Goal: Information Seeking & Learning: Learn about a topic

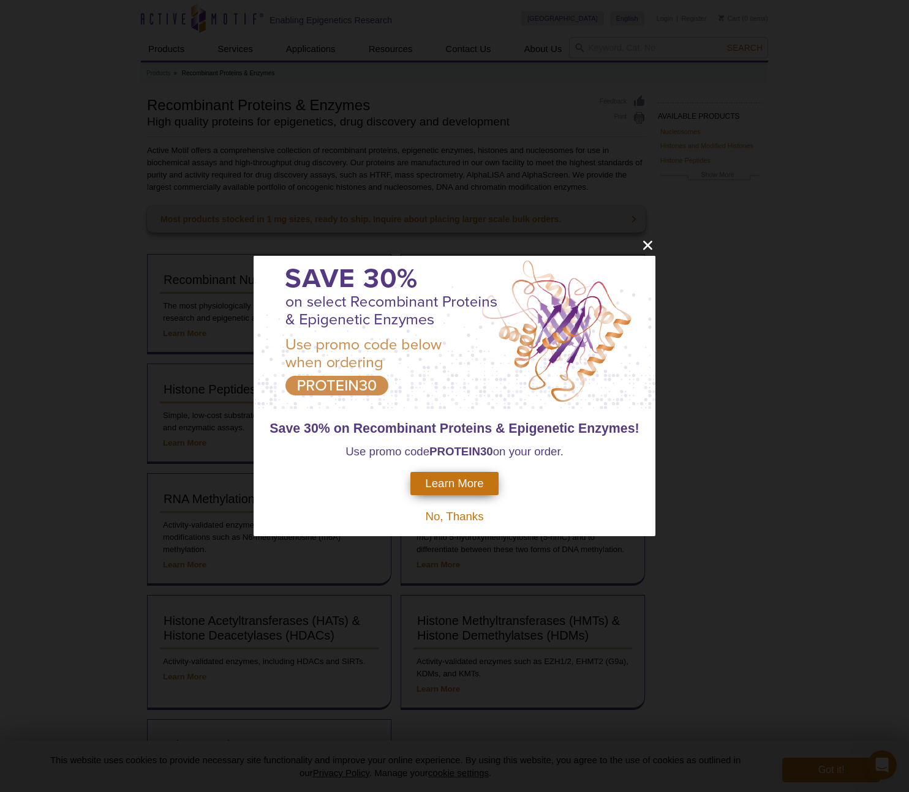
click at [454, 524] on p "No, Thanks" at bounding box center [454, 516] width 377 height 17
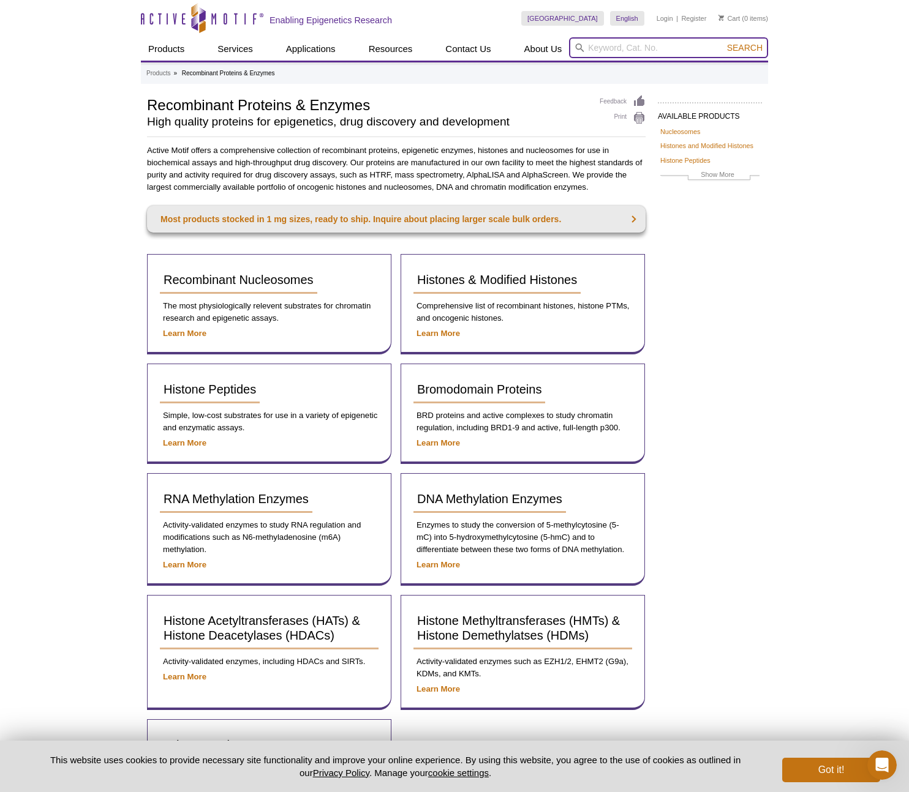
click at [618, 43] on input "search" at bounding box center [668, 47] width 199 height 21
type input "MAZ"
click at [723, 42] on button "Search" at bounding box center [744, 47] width 43 height 11
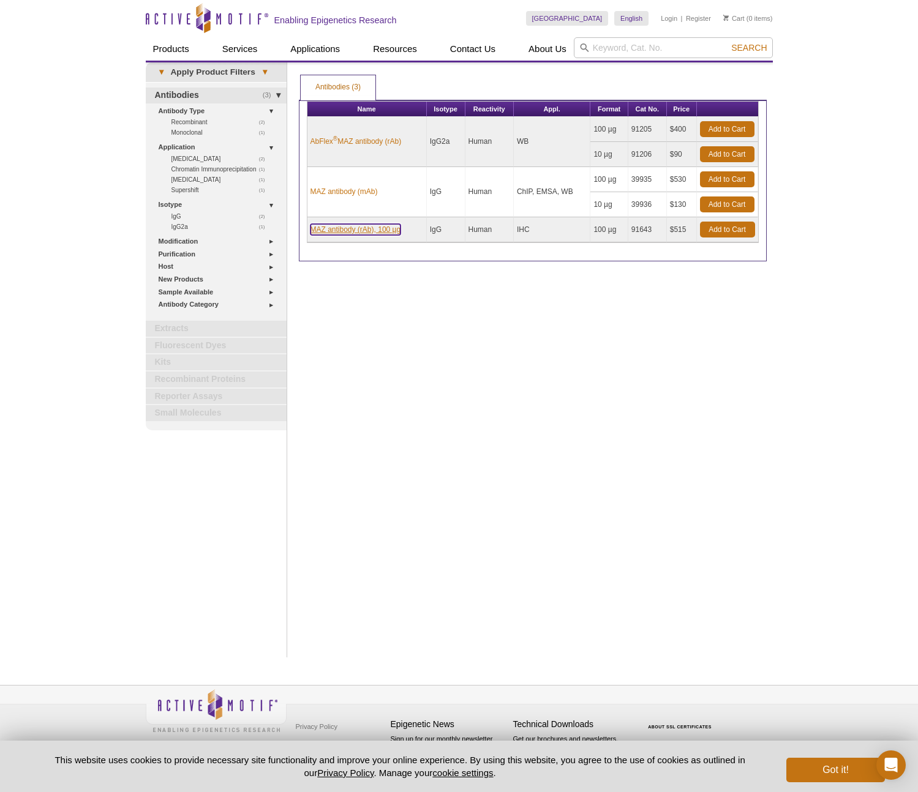
click at [353, 231] on link "MAZ antibody (rAb), 100 µg" at bounding box center [355, 229] width 91 height 11
click at [334, 211] on td "MAZ antibody (mAb)" at bounding box center [366, 192] width 119 height 50
click at [334, 195] on link "MAZ antibody (mAb)" at bounding box center [343, 191] width 67 height 11
click at [335, 194] on link "MAZ antibody (mAb)" at bounding box center [343, 191] width 67 height 11
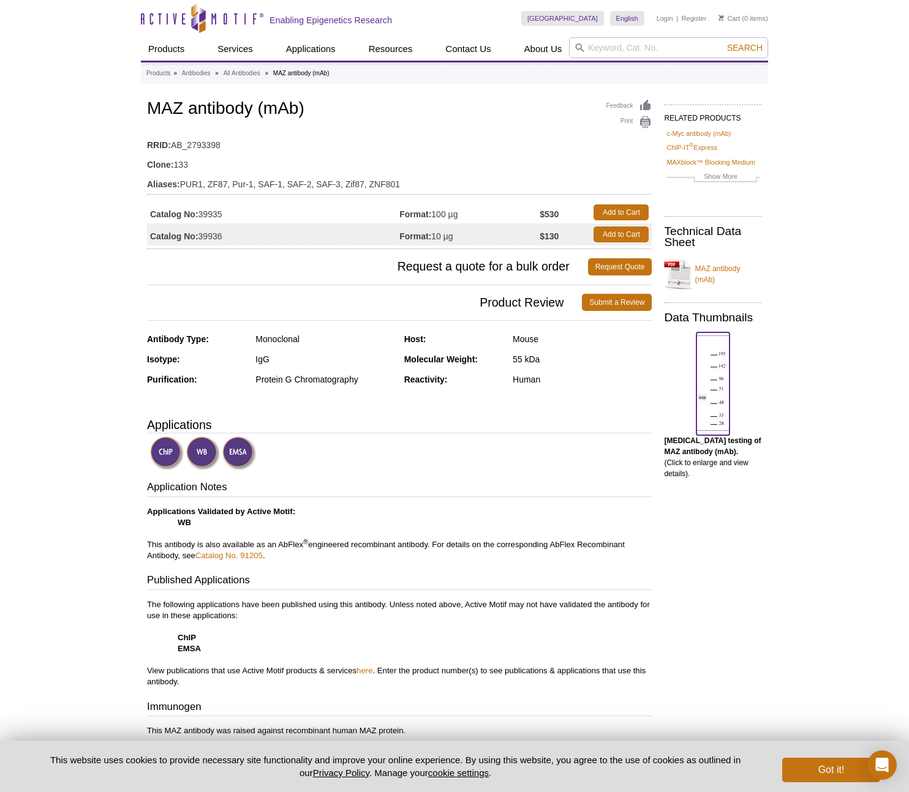
click at [721, 362] on img at bounding box center [712, 384] width 33 height 96
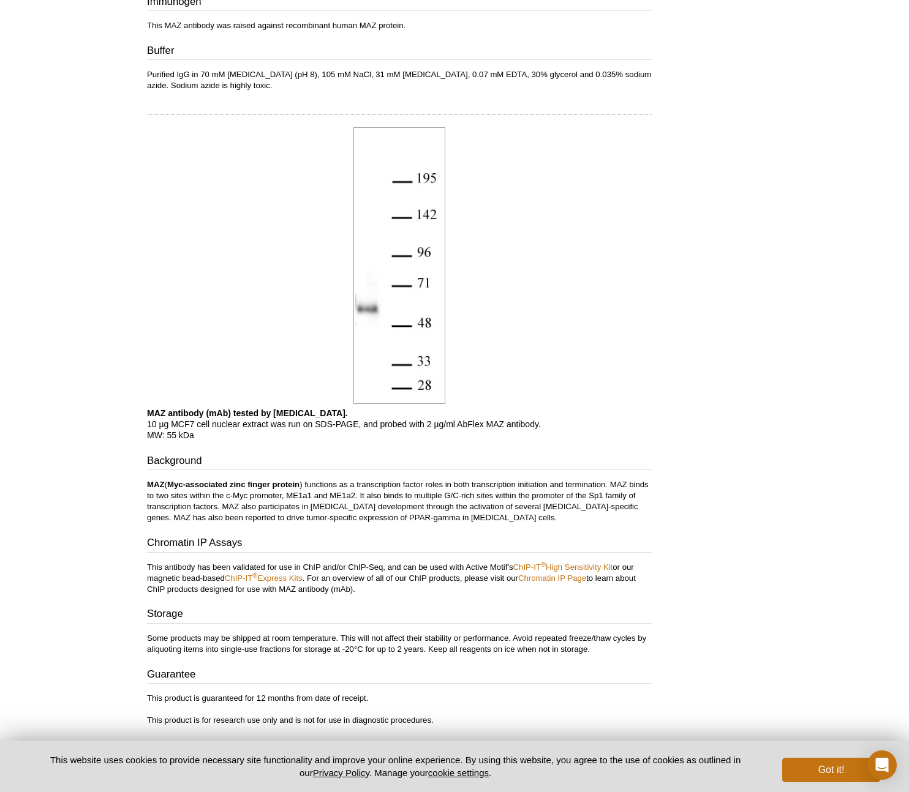
scroll to position [859, 0]
